Goal: Information Seeking & Learning: Learn about a topic

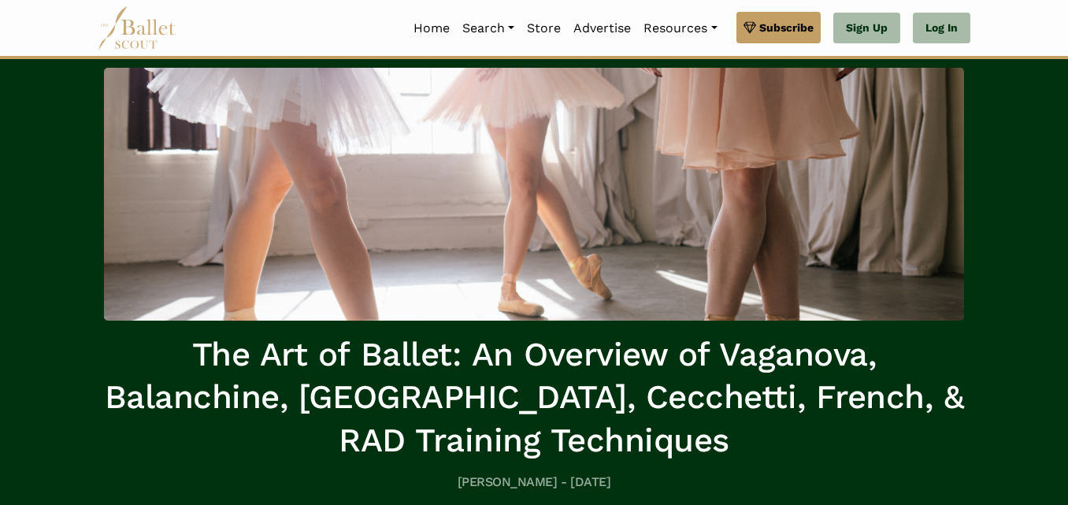
scroll to position [79, 0]
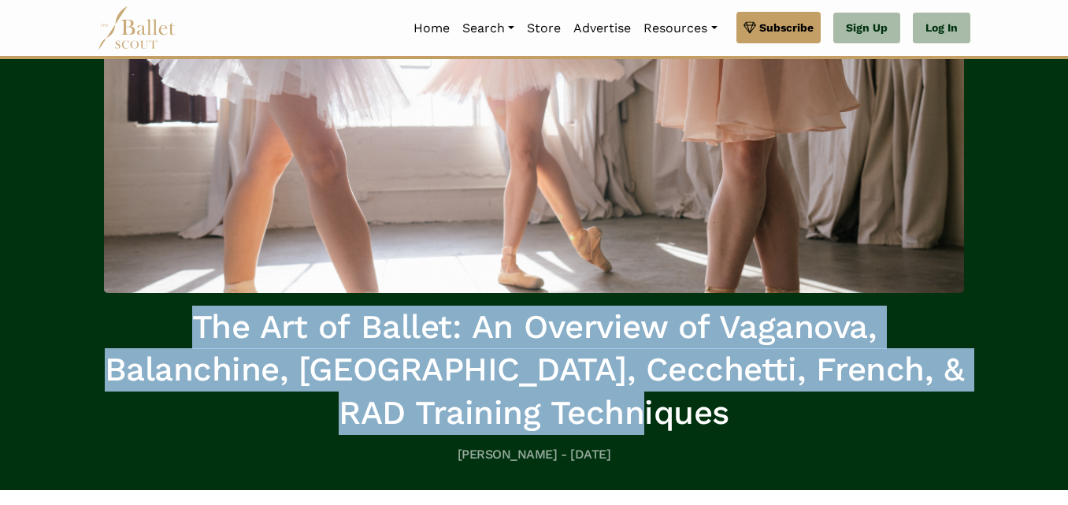
drag, startPoint x: 169, startPoint y: 325, endPoint x: 757, endPoint y: 421, distance: 596.2
click at [757, 421] on h1 "The Art of Ballet: An Overview of Vaganova, Balanchine, [GEOGRAPHIC_DATA], Cecc…" at bounding box center [534, 370] width 860 height 129
copy h1 "The Art of Ballet: An Overview of Vaganova, Balanchine, [GEOGRAPHIC_DATA], Cecc…"
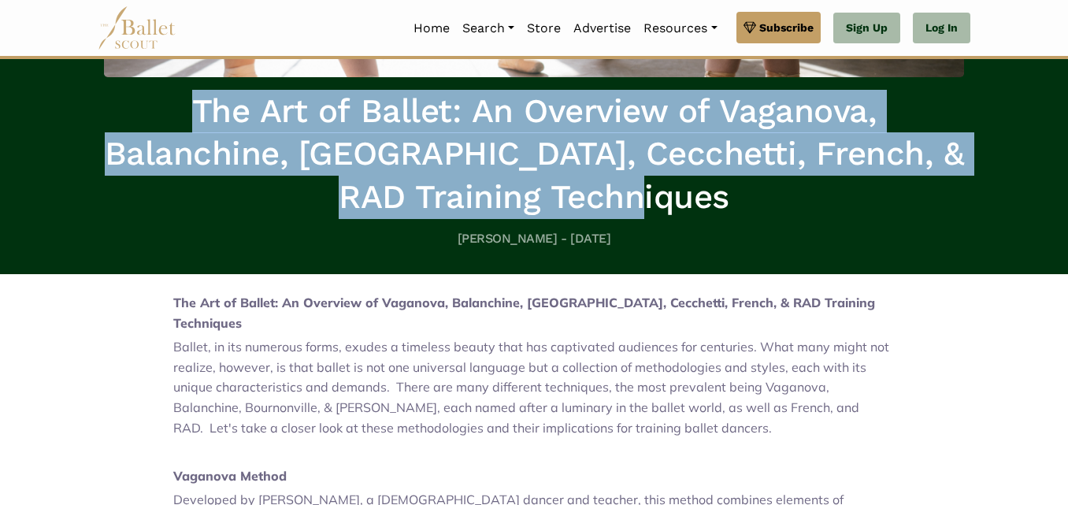
scroll to position [394, 0]
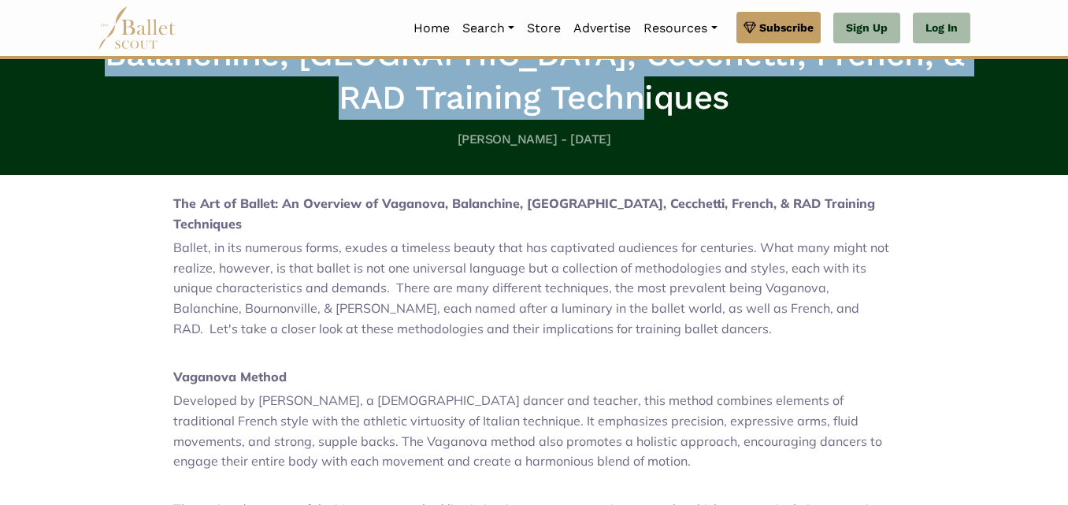
drag, startPoint x: 449, startPoint y: 138, endPoint x: 516, endPoint y: 156, distance: 69.4
click at [520, 136] on h5 "[PERSON_NAME] - [DATE]" at bounding box center [534, 140] width 860 height 17
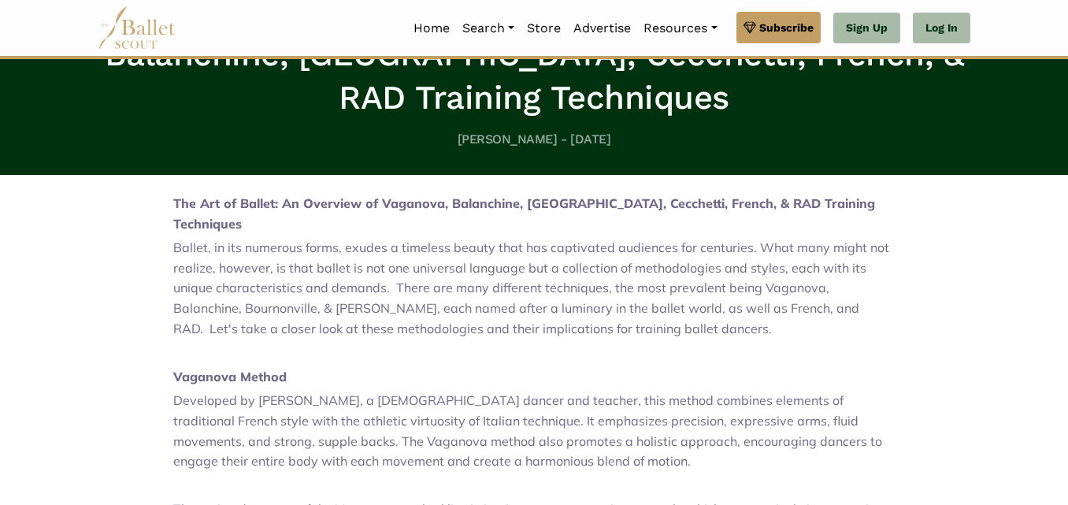
drag, startPoint x: 525, startPoint y: 138, endPoint x: 244, endPoint y: 146, distance: 281.3
click at [244, 146] on h5 "[PERSON_NAME] - [DATE]" at bounding box center [534, 140] width 860 height 17
copy h5 "[PERSON_NAME]"
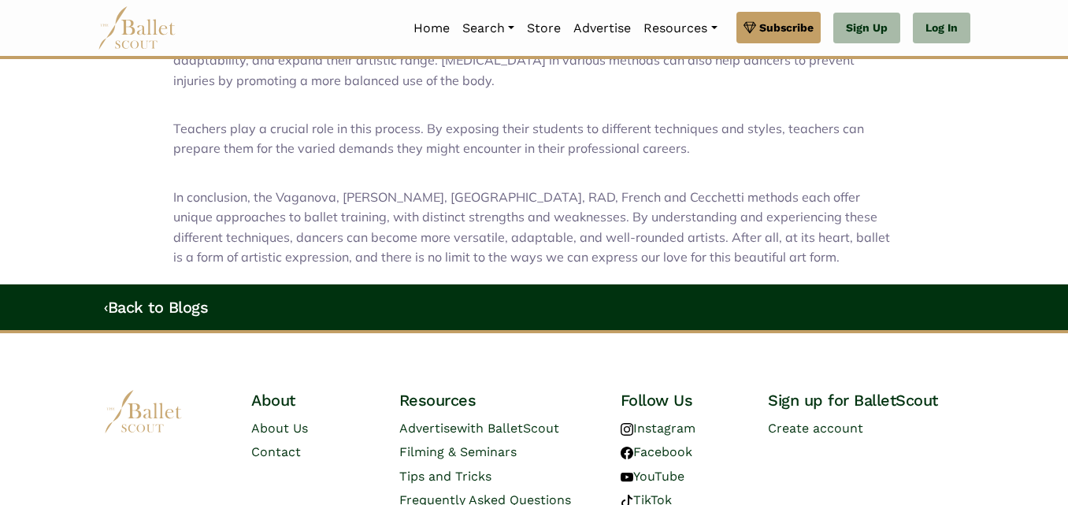
scroll to position [1880, 0]
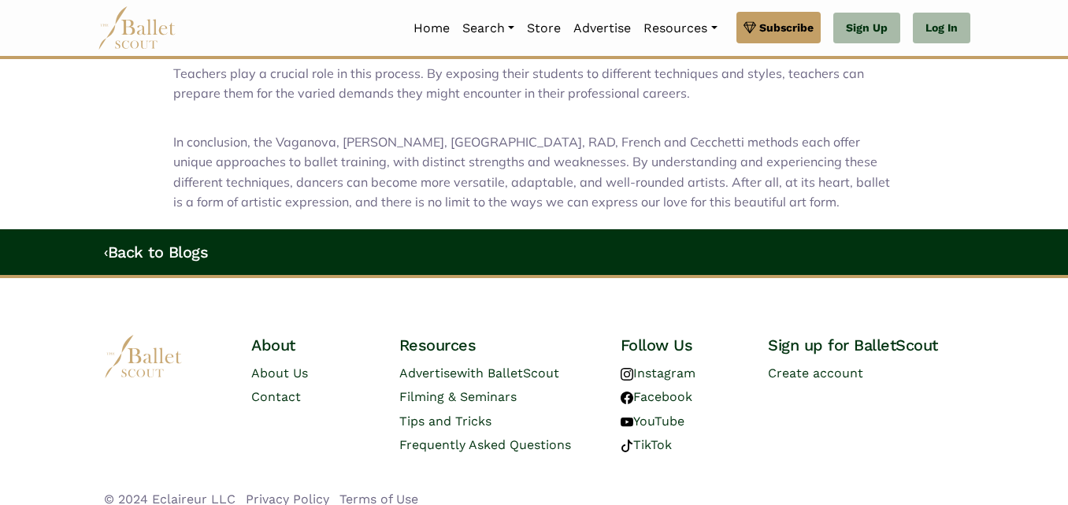
click at [161, 303] on div "About About Us Contact Resources Advertise with BalletScout Filming & Seminars …" at bounding box center [534, 434] width 1068 height 262
click at [158, 316] on div "About About Us Contact Resources Advertise with BalletScout Filming & Seminars …" at bounding box center [534, 434] width 898 height 237
click at [158, 335] on img at bounding box center [143, 356] width 79 height 43
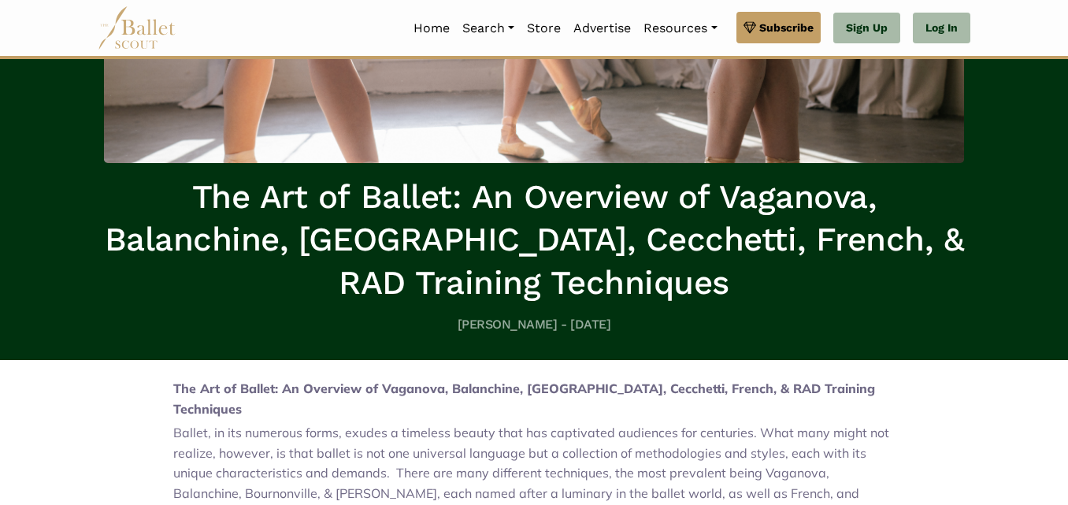
scroll to position [315, 0]
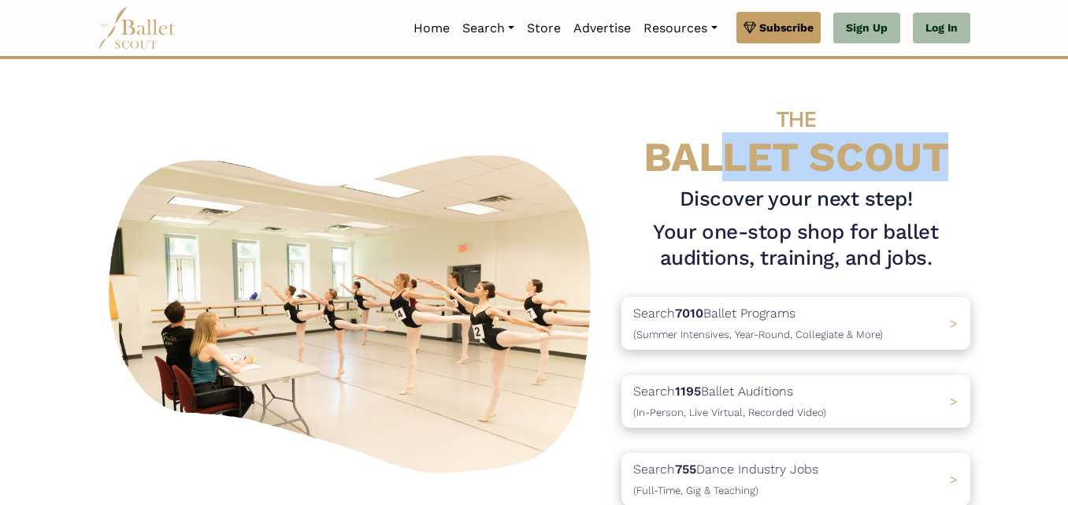
drag, startPoint x: 717, startPoint y: 133, endPoint x: 942, endPoint y: 169, distance: 228.1
click at [944, 169] on h4 "THE BALLET SCOUT" at bounding box center [796, 135] width 349 height 89
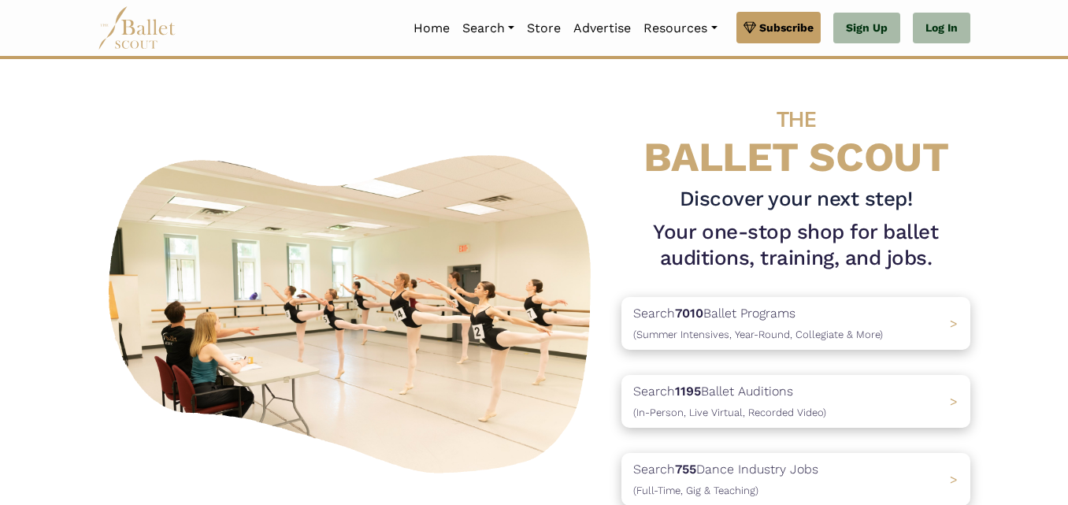
click at [797, 124] on span "THE" at bounding box center [796, 119] width 39 height 26
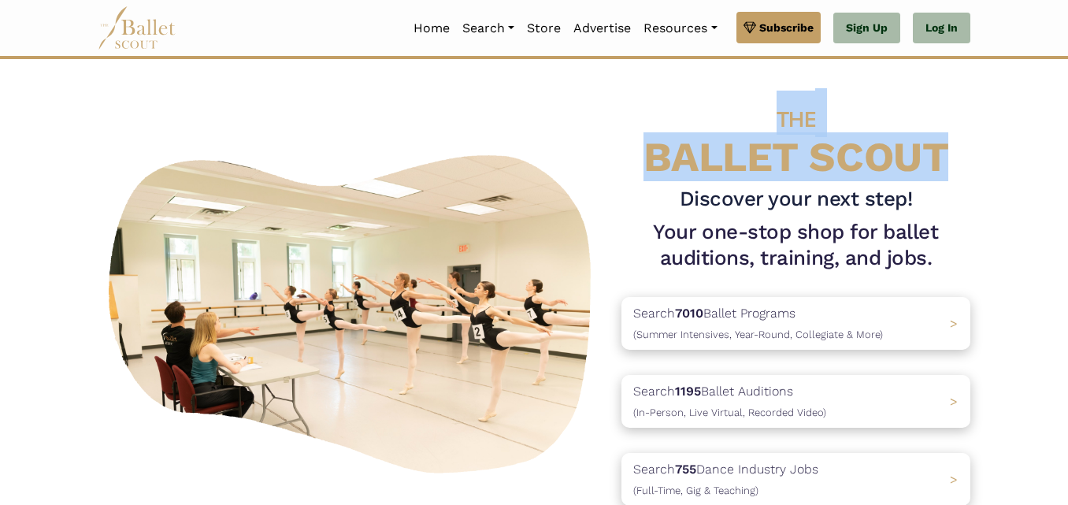
drag, startPoint x: 745, startPoint y: 87, endPoint x: 968, endPoint y: 147, distance: 230.6
copy h4 "THE BALLET SCOUT"
